Goal: Task Accomplishment & Management: Manage account settings

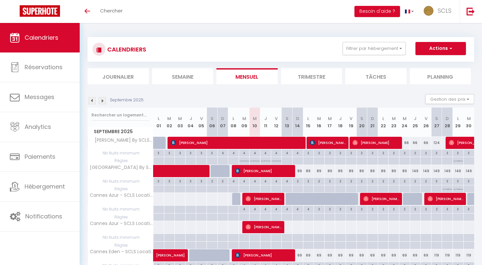
click at [125, 77] on li "Journalier" at bounding box center [117, 76] width 61 height 16
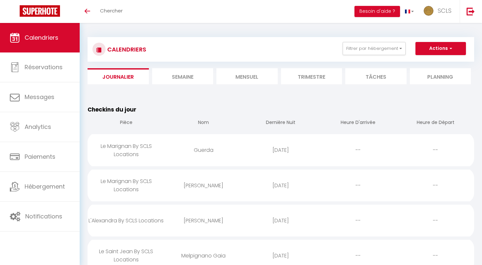
click at [238, 78] on li "Mensuel" at bounding box center [246, 76] width 61 height 16
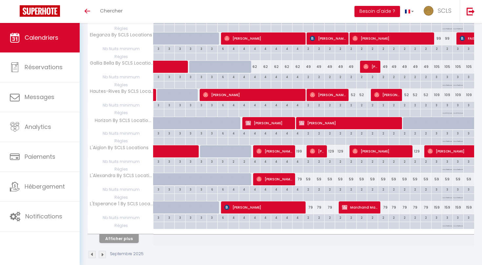
scroll to position [471, 0]
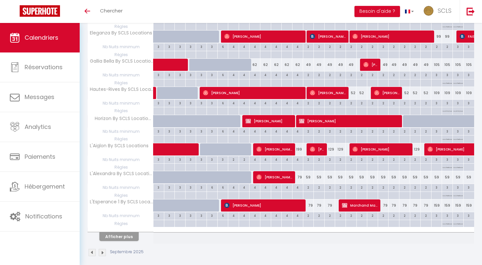
click at [275, 174] on span "[PERSON_NAME]" at bounding box center [274, 177] width 36 height 12
select select "OK"
select select "0"
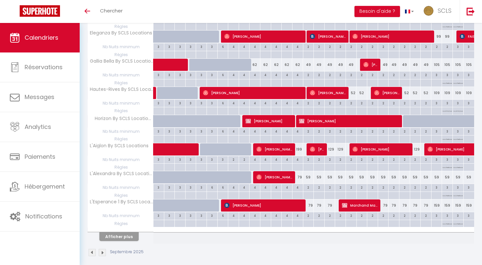
select select "1"
select select
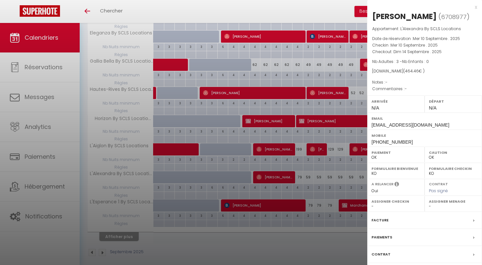
click at [249, 225] on div at bounding box center [241, 132] width 482 height 265
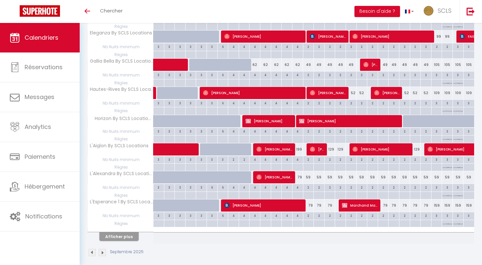
click at [124, 233] on button "Afficher plus" at bounding box center [118, 236] width 39 height 9
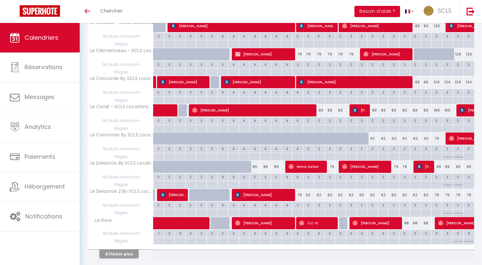
scroll to position [1028, 0]
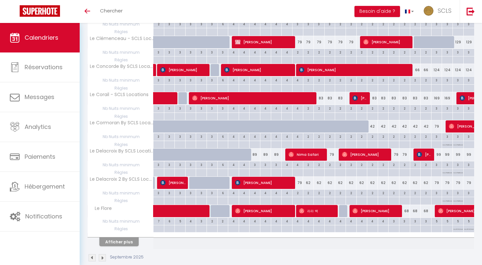
click at [124, 237] on button "Afficher plus" at bounding box center [118, 241] width 39 height 9
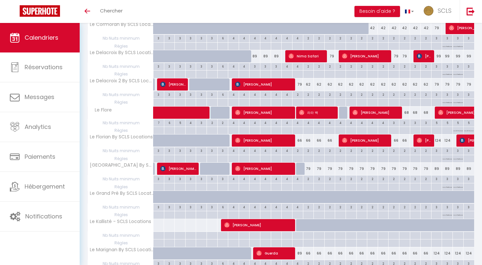
scroll to position [1128, 0]
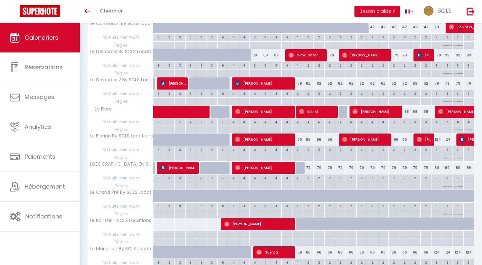
click at [243, 218] on span "[PERSON_NAME]" at bounding box center [258, 224] width 68 height 12
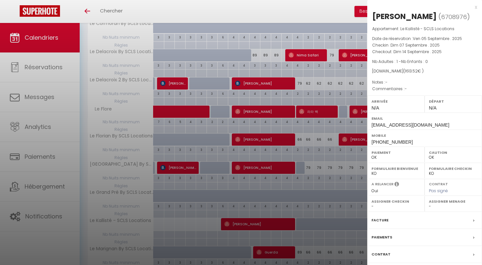
click at [243, 213] on div at bounding box center [241, 132] width 482 height 265
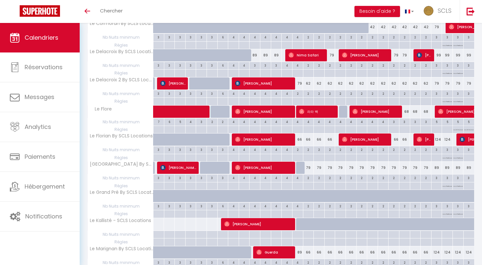
click at [272, 246] on span "Guerda" at bounding box center [274, 252] width 36 height 12
select select "KO"
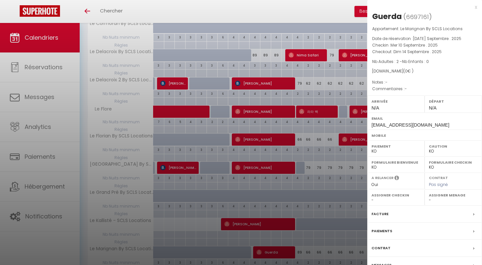
click at [272, 242] on div at bounding box center [241, 132] width 482 height 265
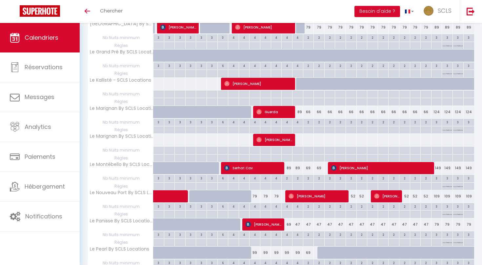
scroll to position [1268, 0]
